Goal: Task Accomplishment & Management: Manage account settings

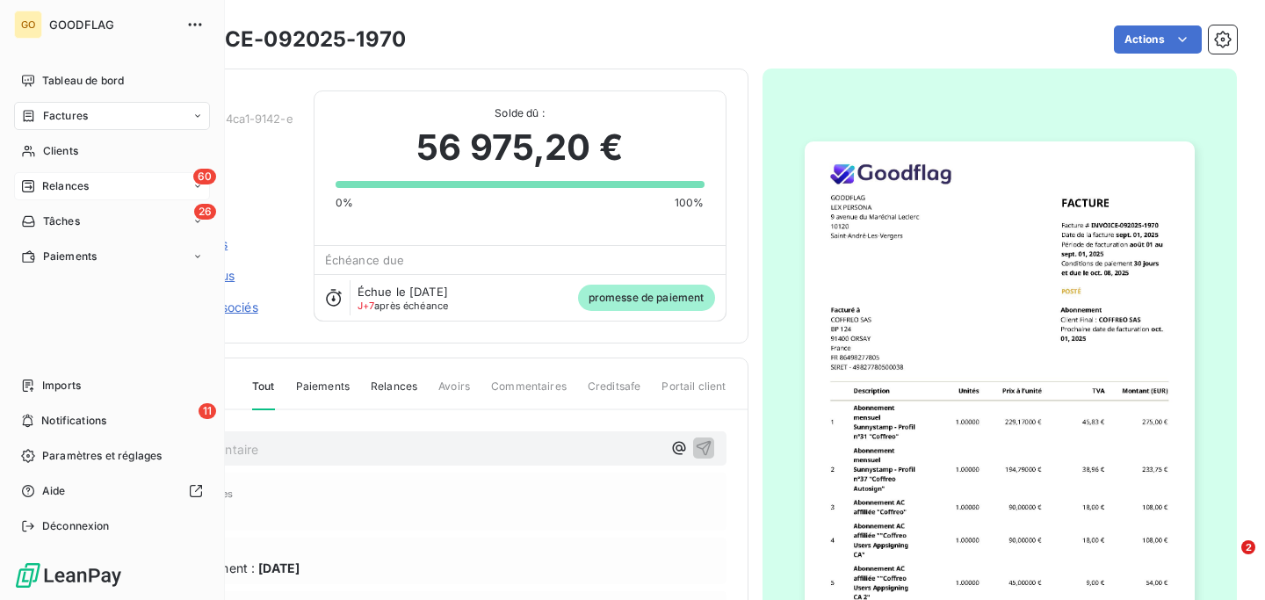
click at [73, 185] on span "Relances" at bounding box center [65, 186] width 47 height 16
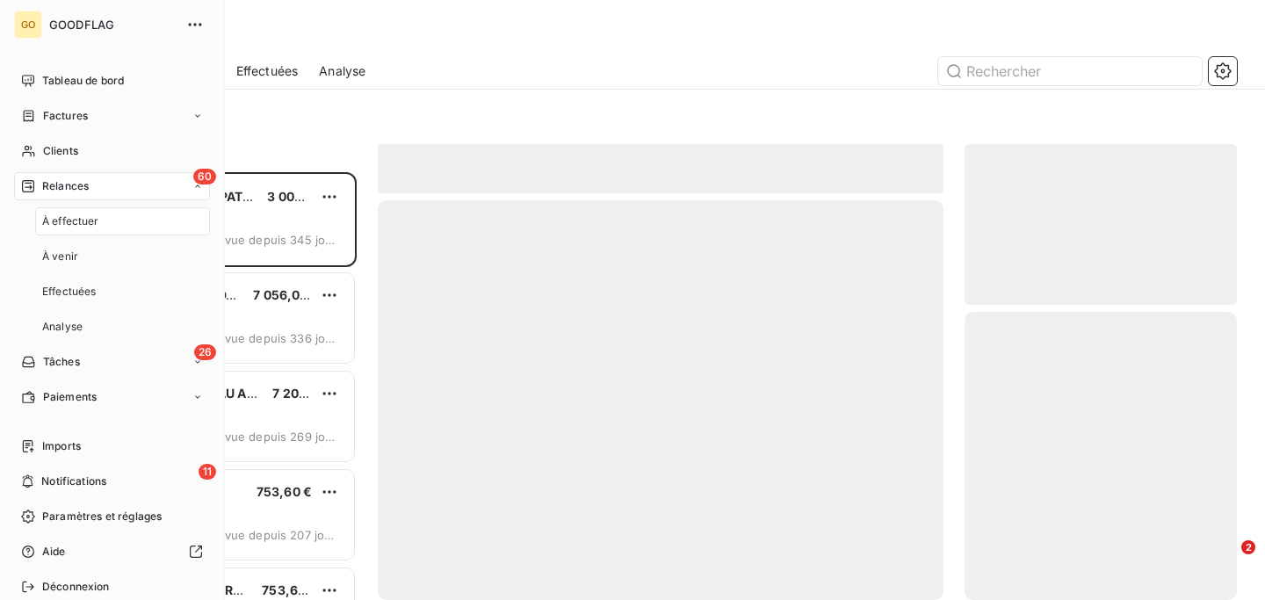
scroll to position [428, 272]
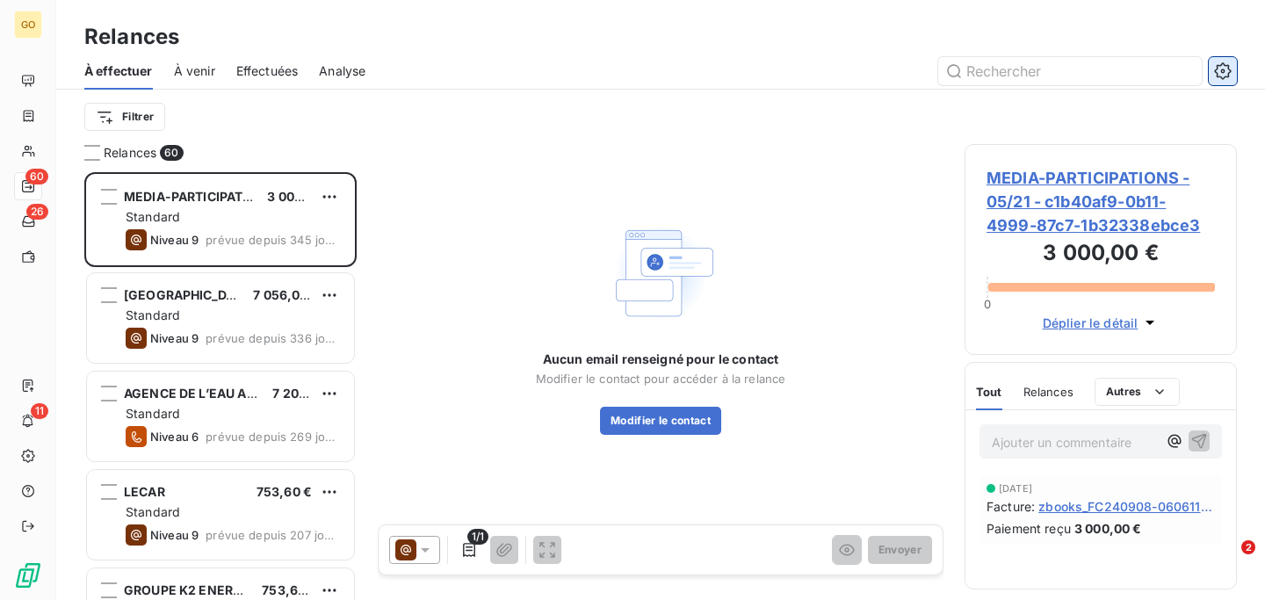
click at [1220, 71] on icon "button" at bounding box center [1223, 71] width 18 height 18
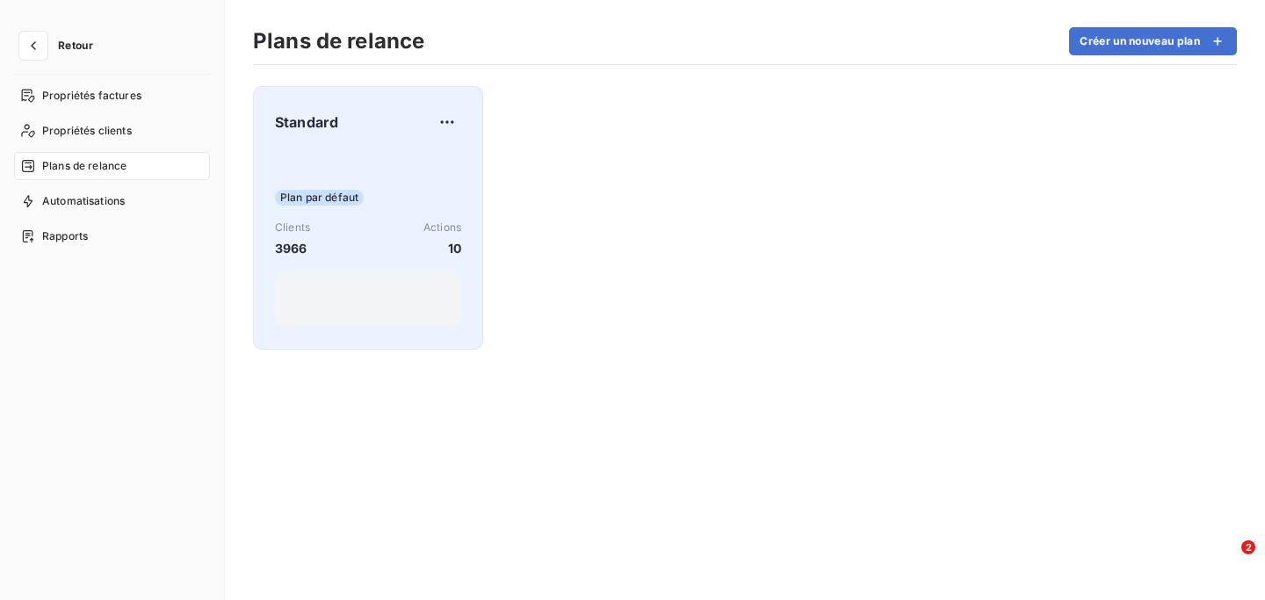
click at [377, 122] on div "Standard" at bounding box center [368, 122] width 186 height 28
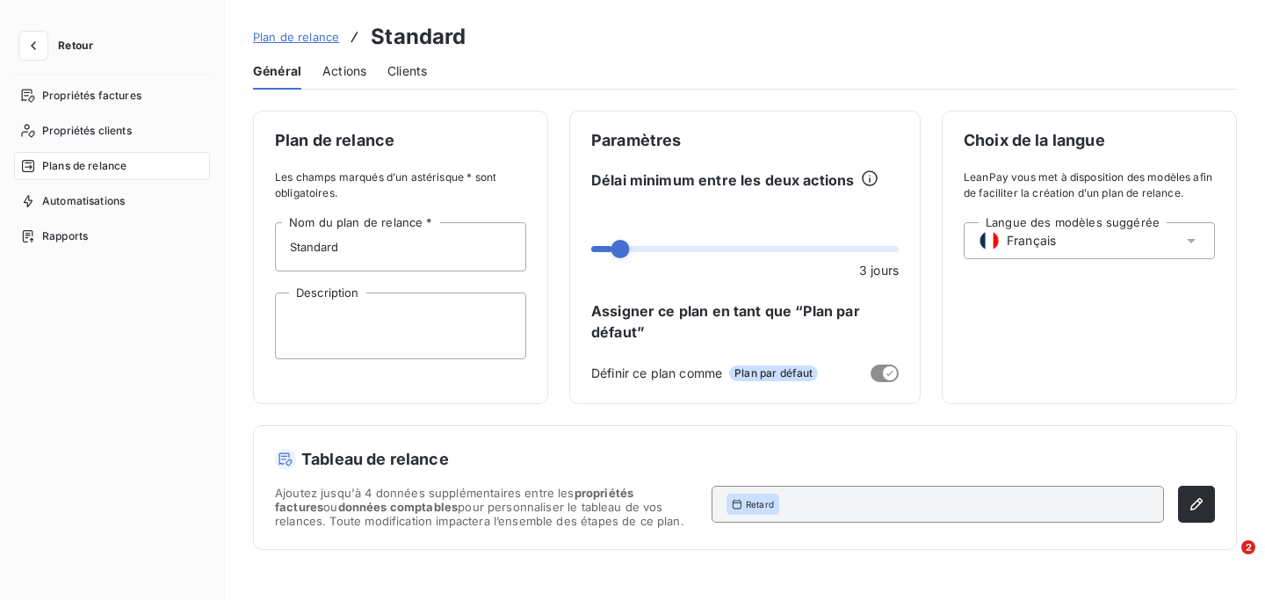
click at [359, 78] on span "Actions" at bounding box center [344, 71] width 44 height 18
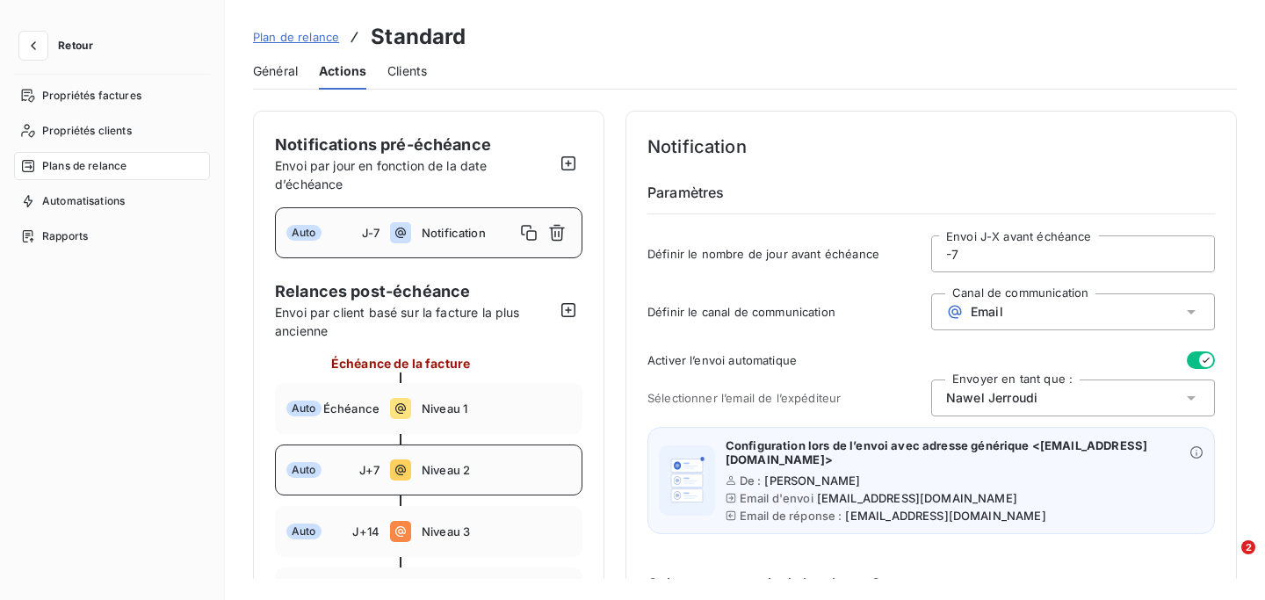
scroll to position [187, 0]
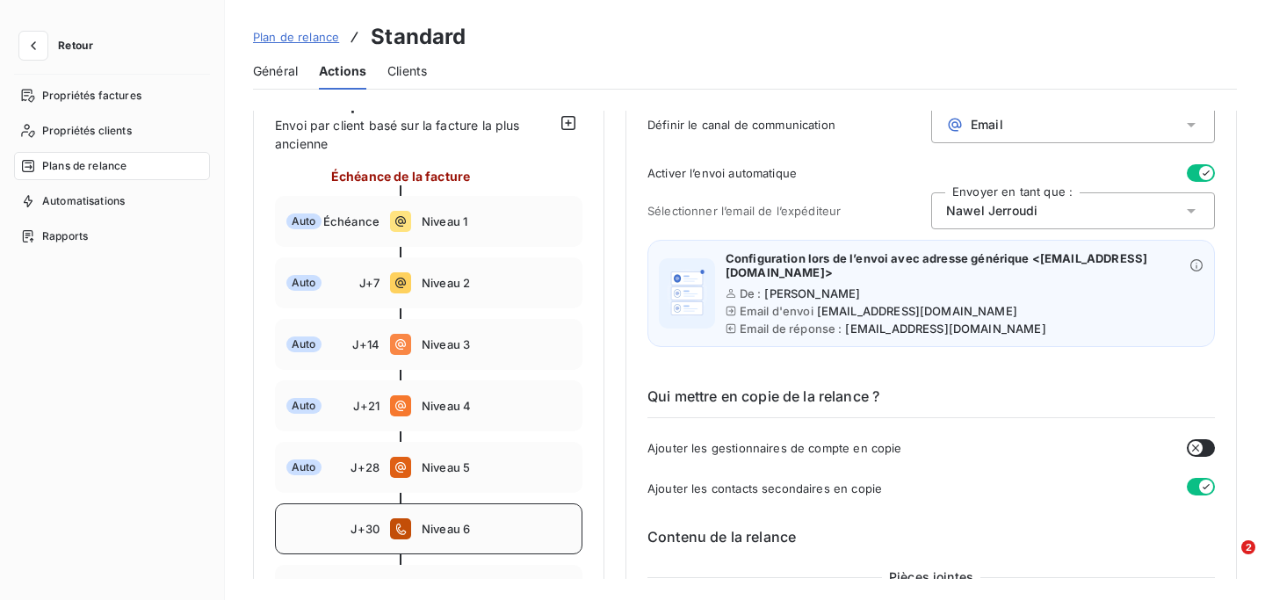
click at [355, 519] on div "J+30 Niveau 6" at bounding box center [429, 528] width 308 height 51
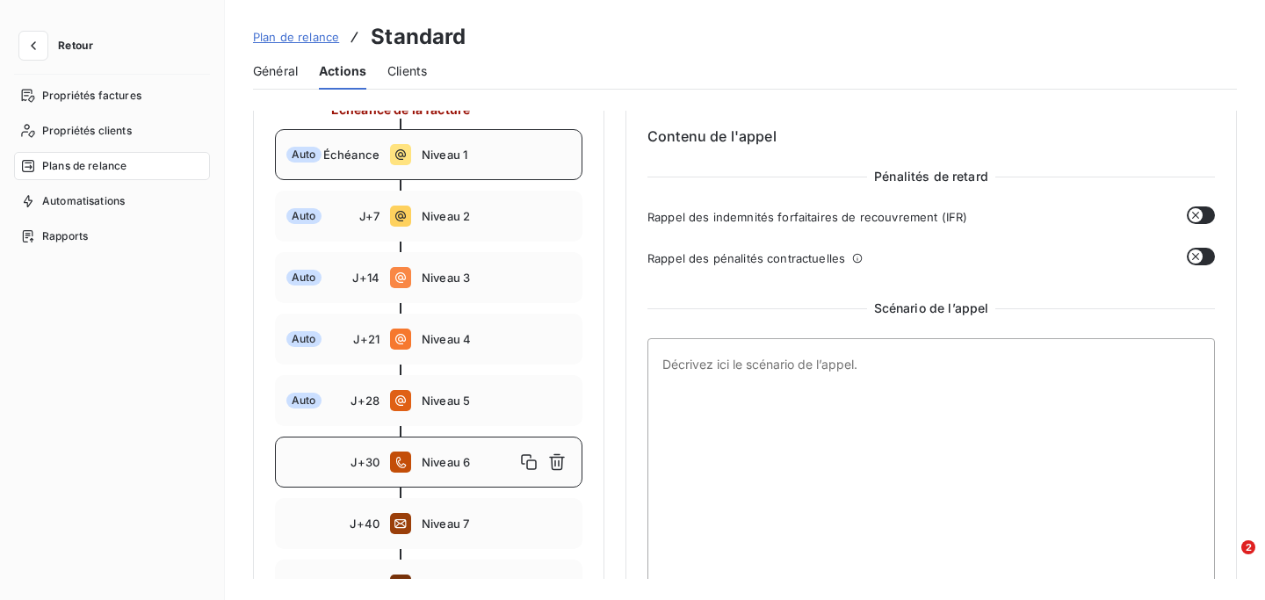
scroll to position [254, 0]
click at [500, 395] on span "Niveau 5" at bounding box center [496, 401] width 149 height 14
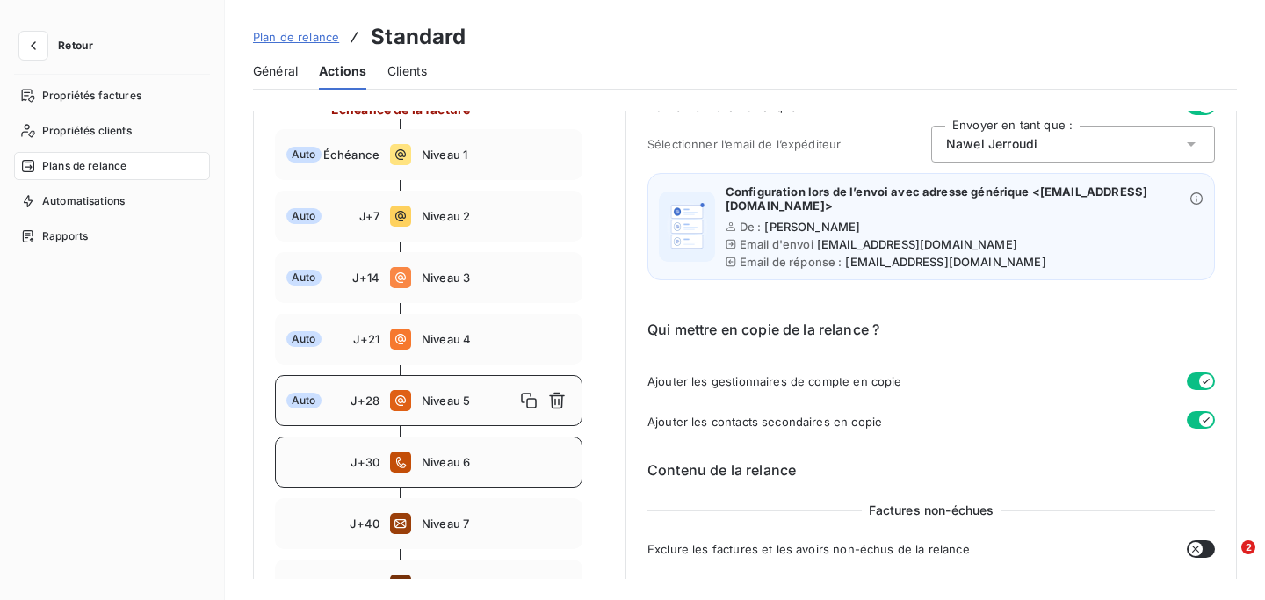
click at [496, 470] on div "J+30 Niveau 6" at bounding box center [429, 462] width 308 height 51
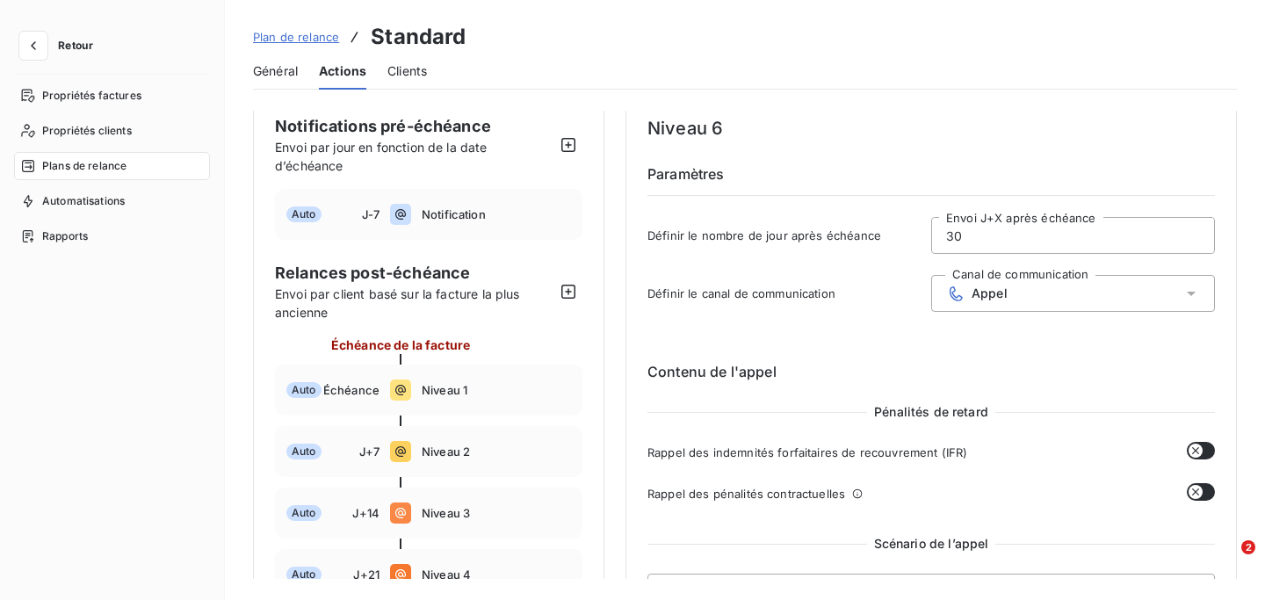
scroll to position [0, 0]
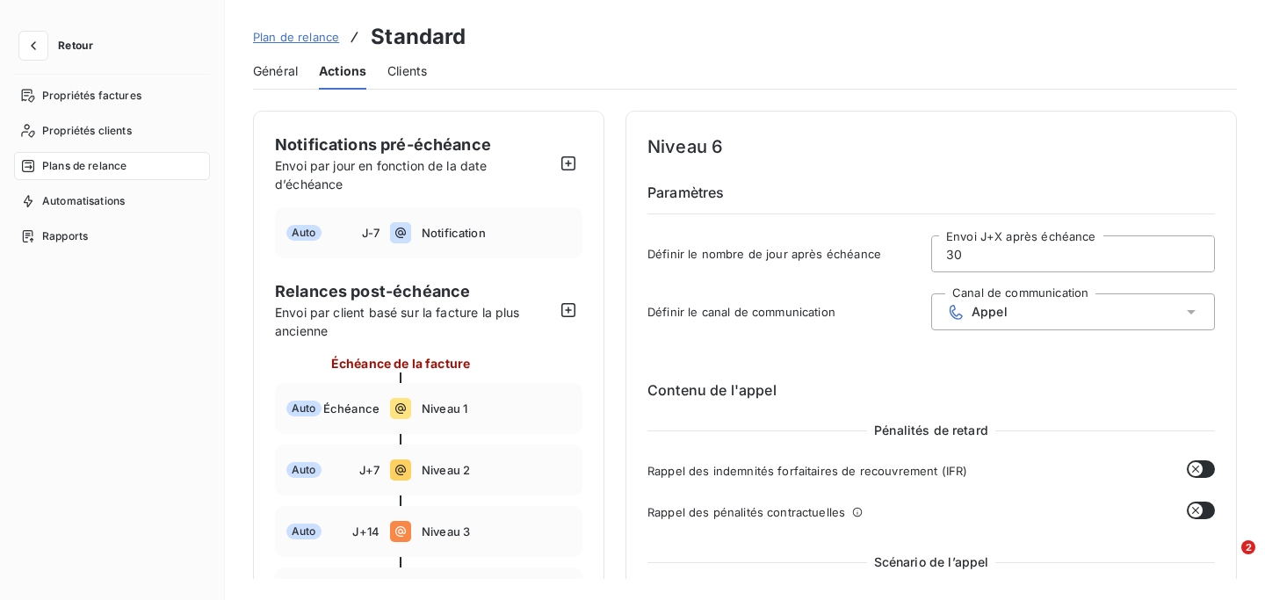
click at [1057, 314] on div "Appel" at bounding box center [1073, 311] width 284 height 37
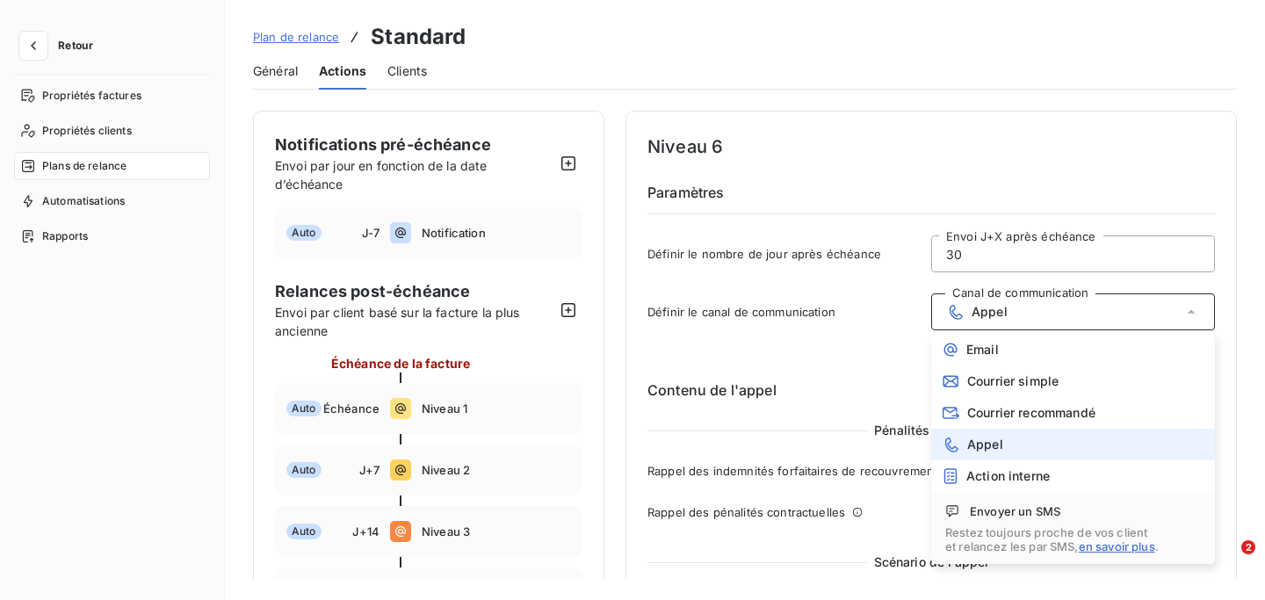
click at [1057, 314] on div "Appel" at bounding box center [1073, 311] width 284 height 37
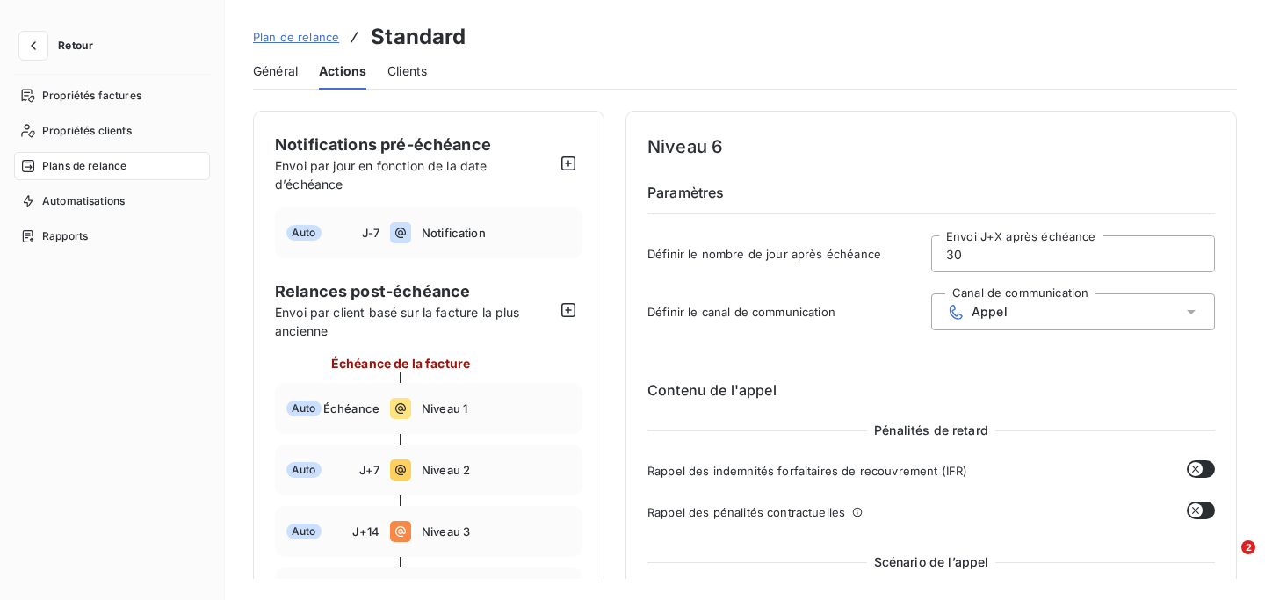
click at [1046, 269] on input "30" at bounding box center [1073, 253] width 282 height 35
click at [1025, 204] on h6 "Paramètres" at bounding box center [932, 198] width 568 height 33
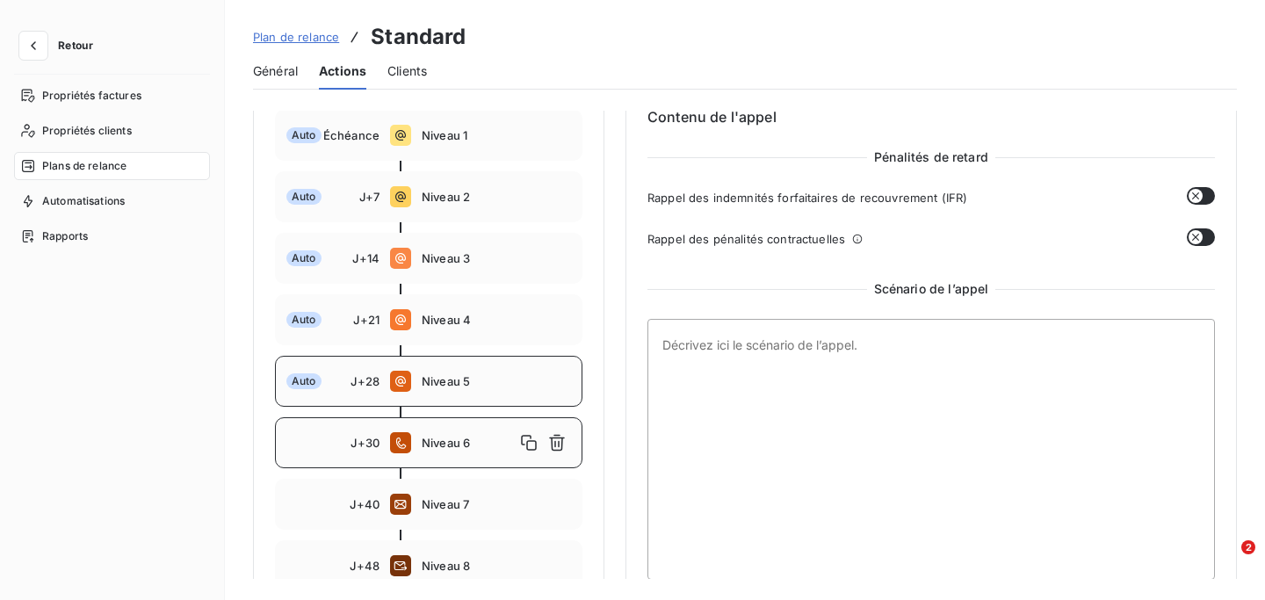
scroll to position [269, 0]
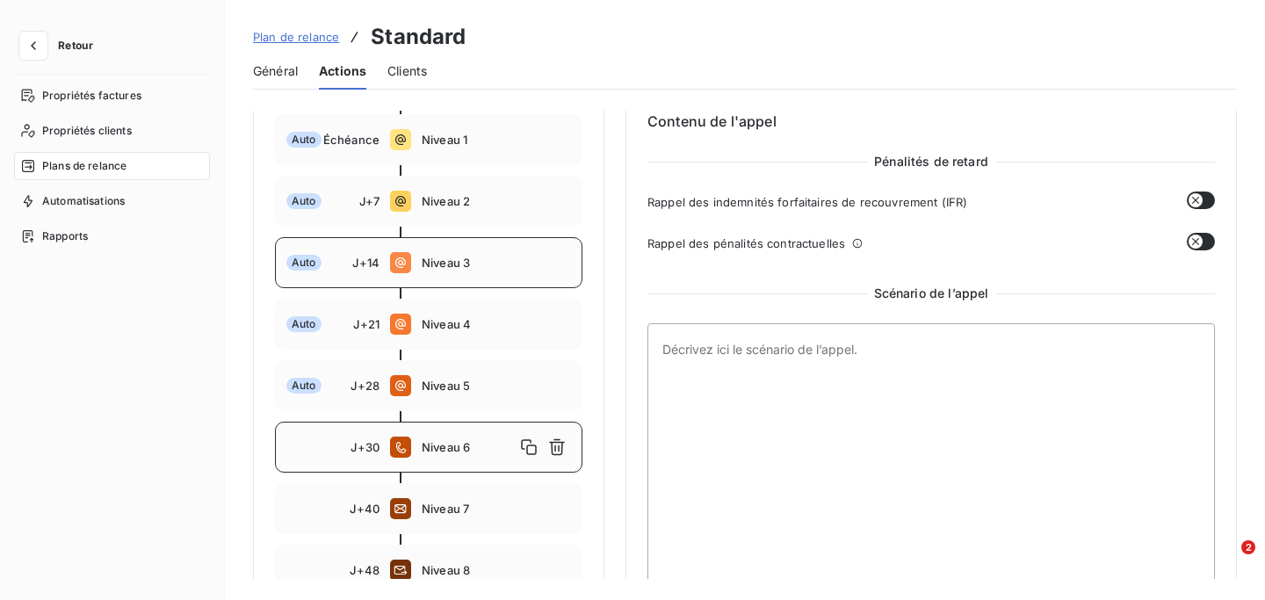
click at [496, 250] on div "Auto J+14 Niveau 3" at bounding box center [429, 262] width 308 height 51
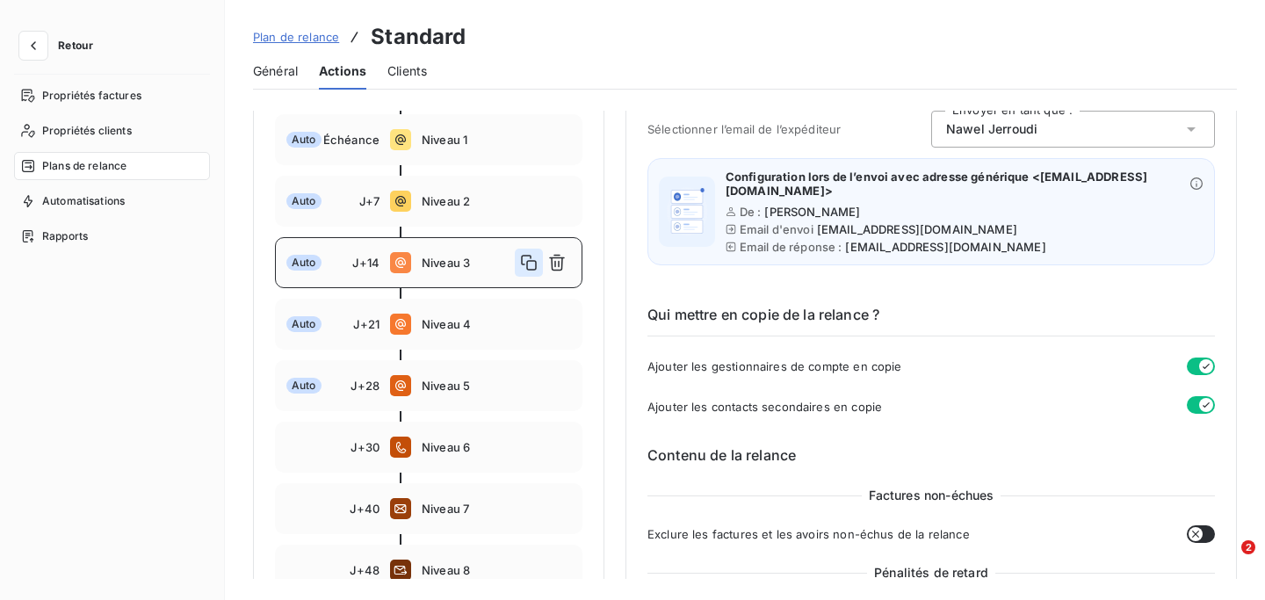
click at [531, 265] on icon "button" at bounding box center [529, 263] width 18 height 18
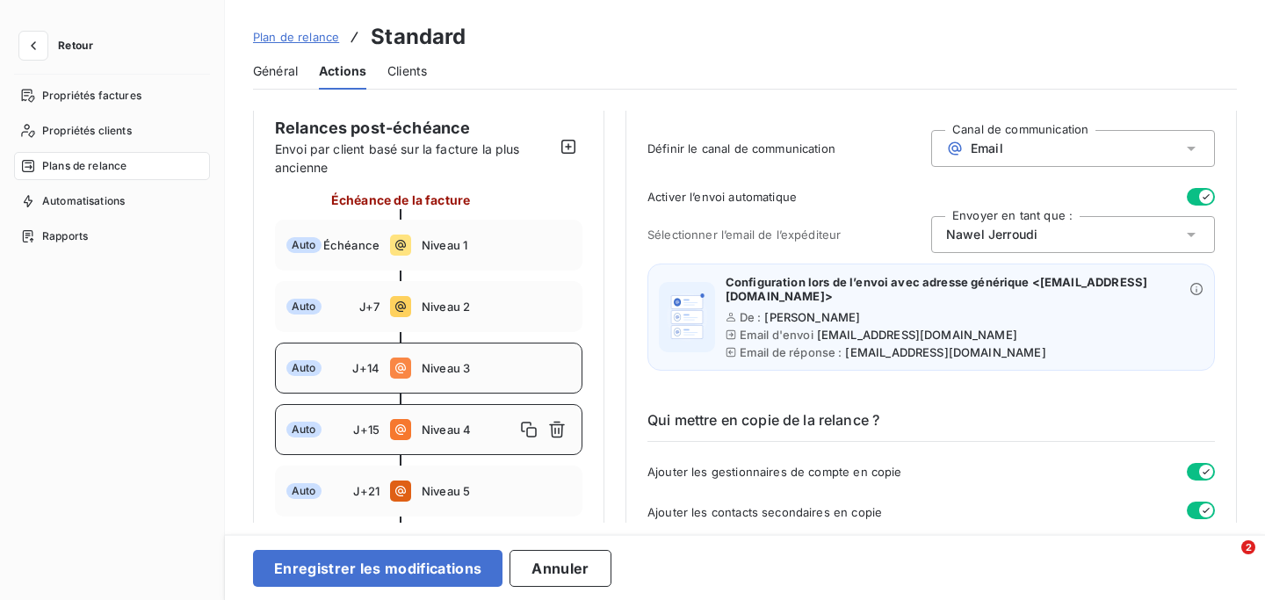
scroll to position [159, 0]
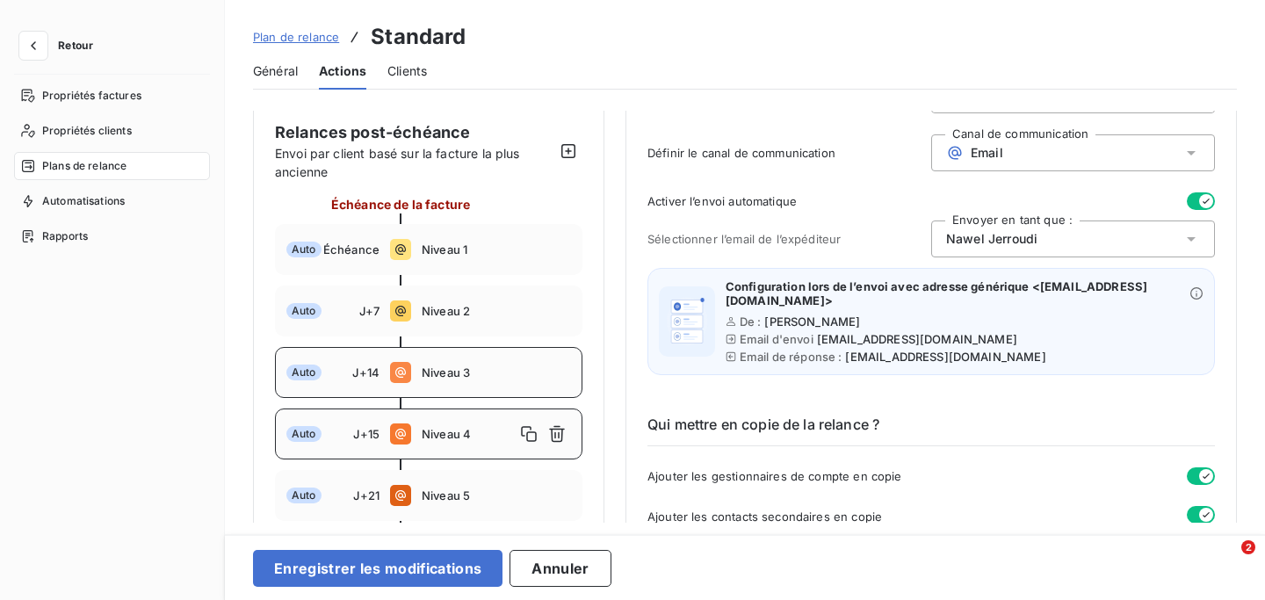
click at [1009, 157] on div "Email" at bounding box center [1073, 152] width 284 height 37
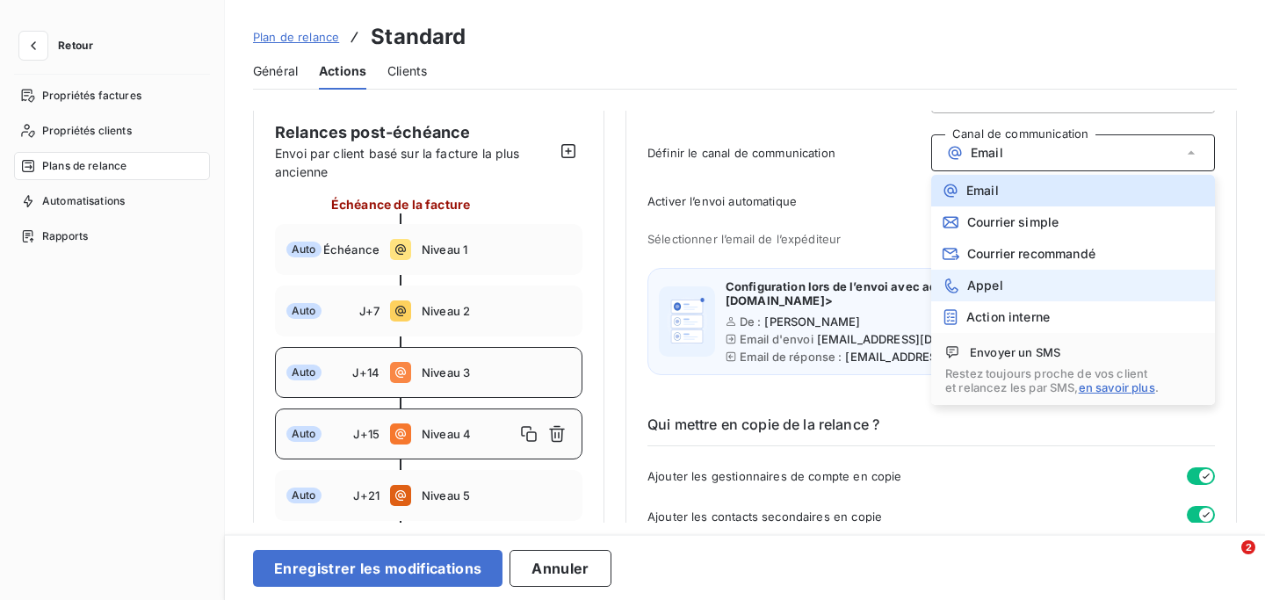
click at [973, 286] on span "Appel" at bounding box center [985, 286] width 36 height 14
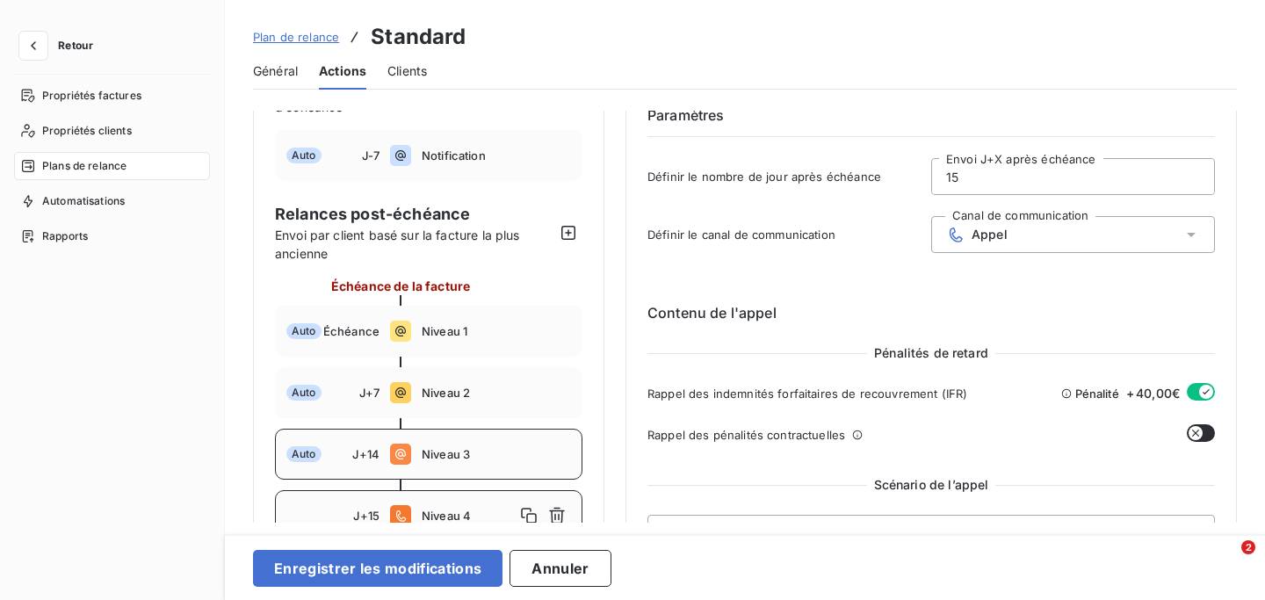
scroll to position [72, 0]
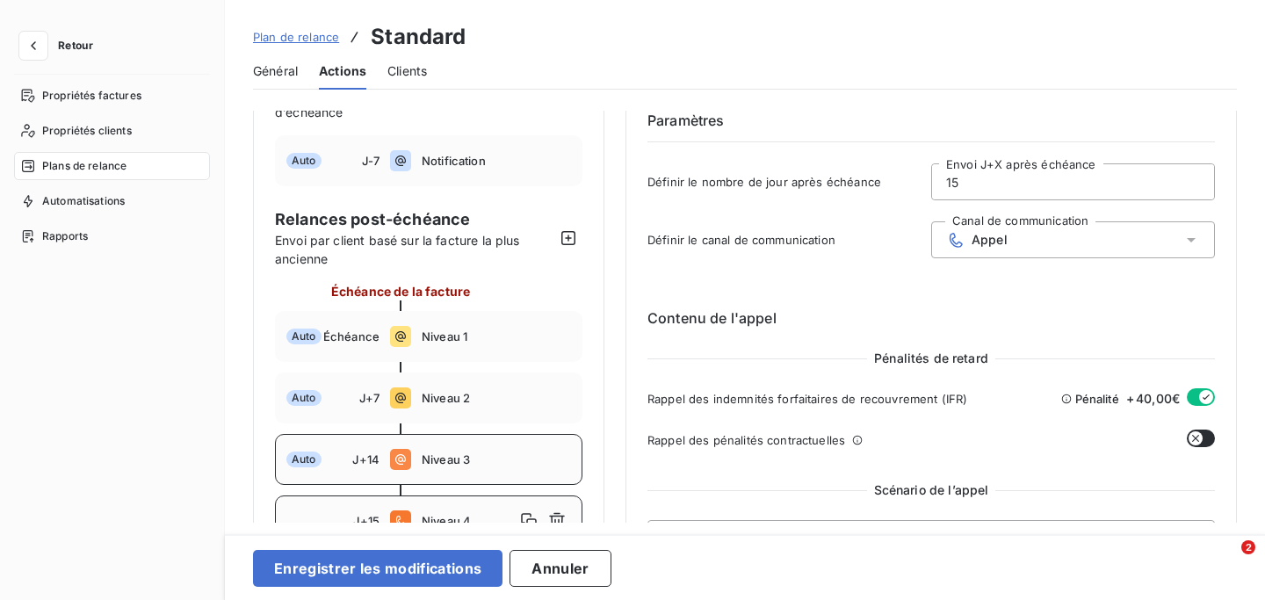
click at [1004, 180] on input "15" at bounding box center [1073, 181] width 282 height 35
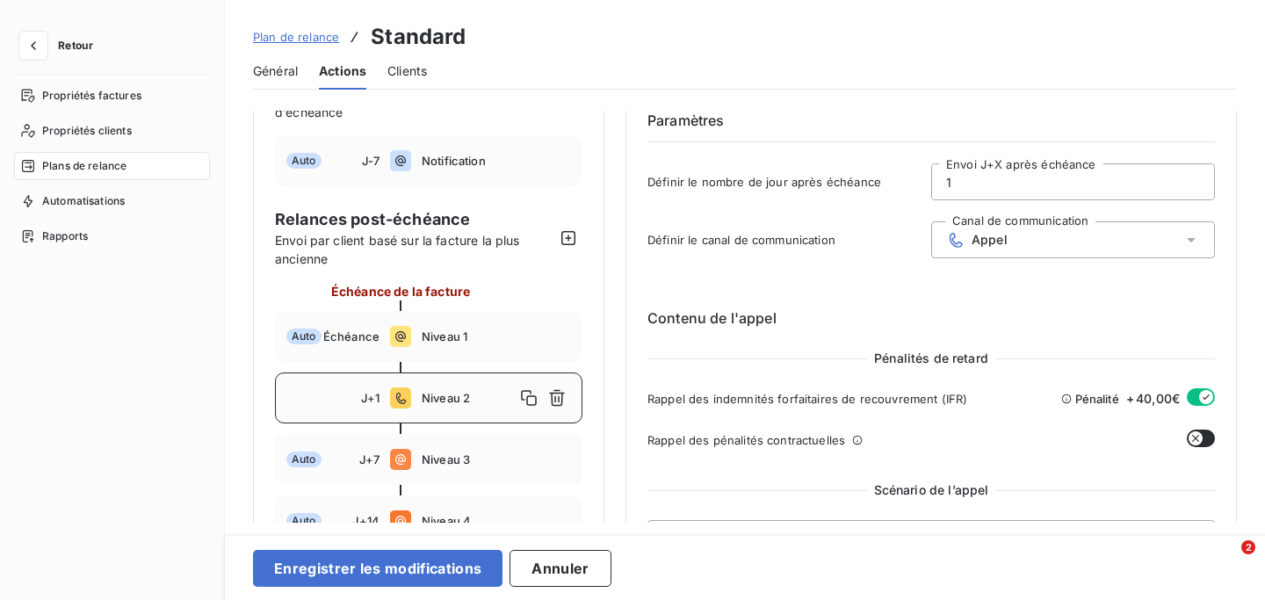
type input "15"
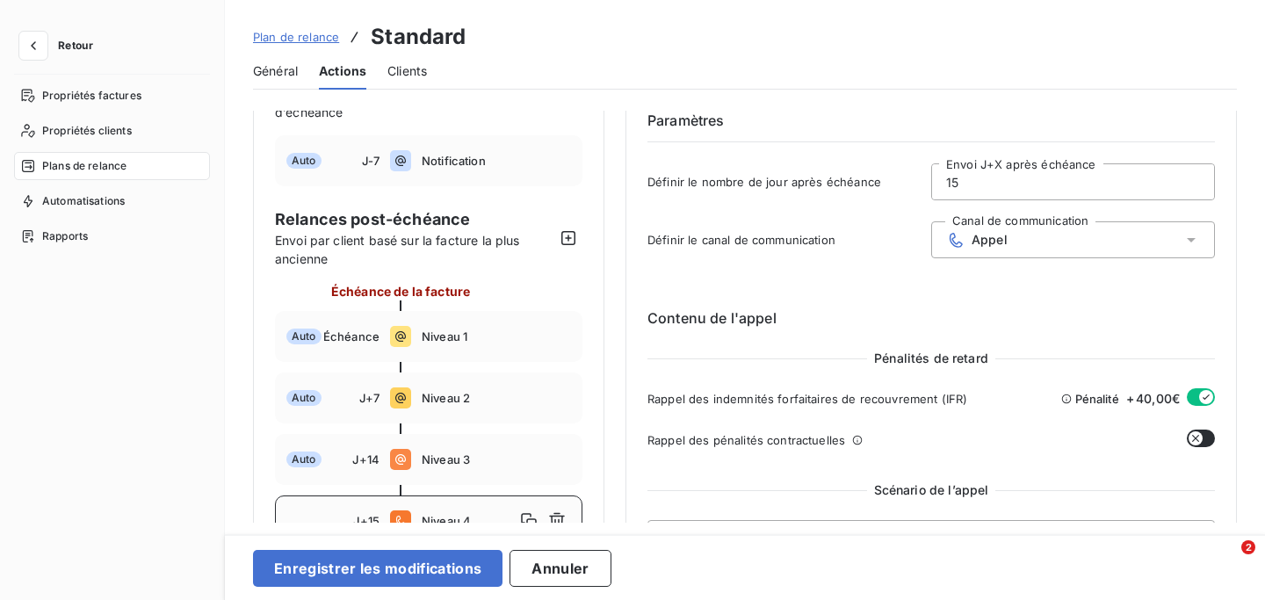
click at [879, 314] on h6 "Contenu de l'appel" at bounding box center [932, 318] width 568 height 21
click at [1191, 396] on button "button" at bounding box center [1201, 397] width 28 height 18
click at [1099, 308] on h6 "Contenu de l'appel" at bounding box center [932, 318] width 568 height 21
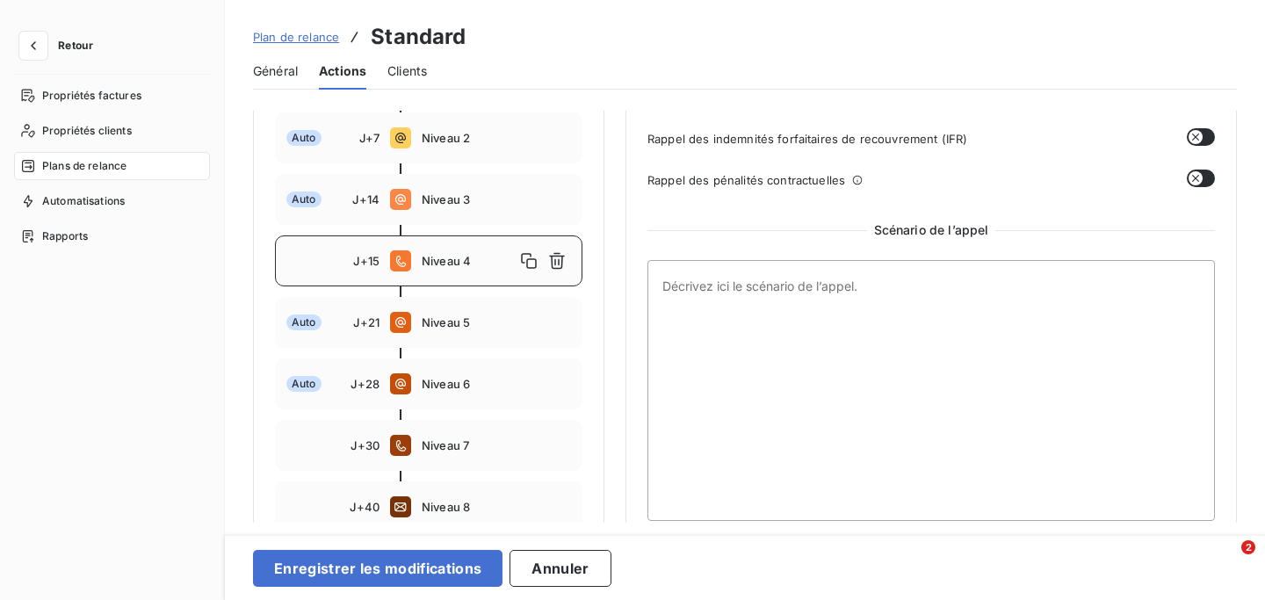
scroll to position [487, 0]
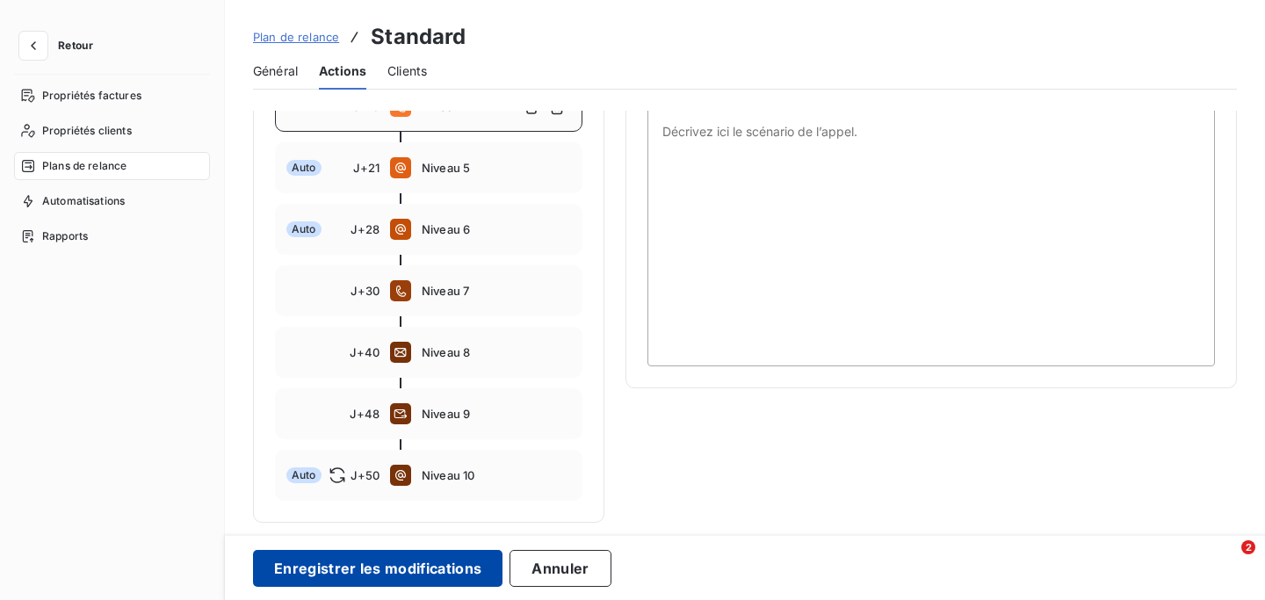
click at [467, 563] on button "Enregistrer les modifications" at bounding box center [378, 568] width 250 height 37
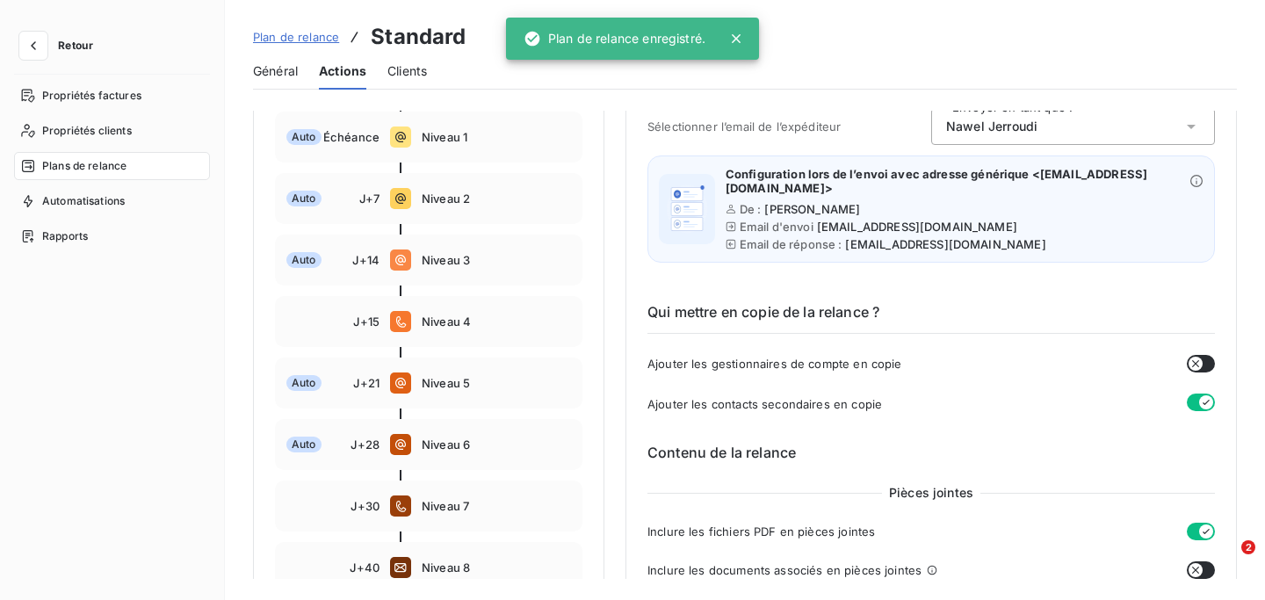
scroll to position [271, 0]
